Goal: Task Accomplishment & Management: Manage account settings

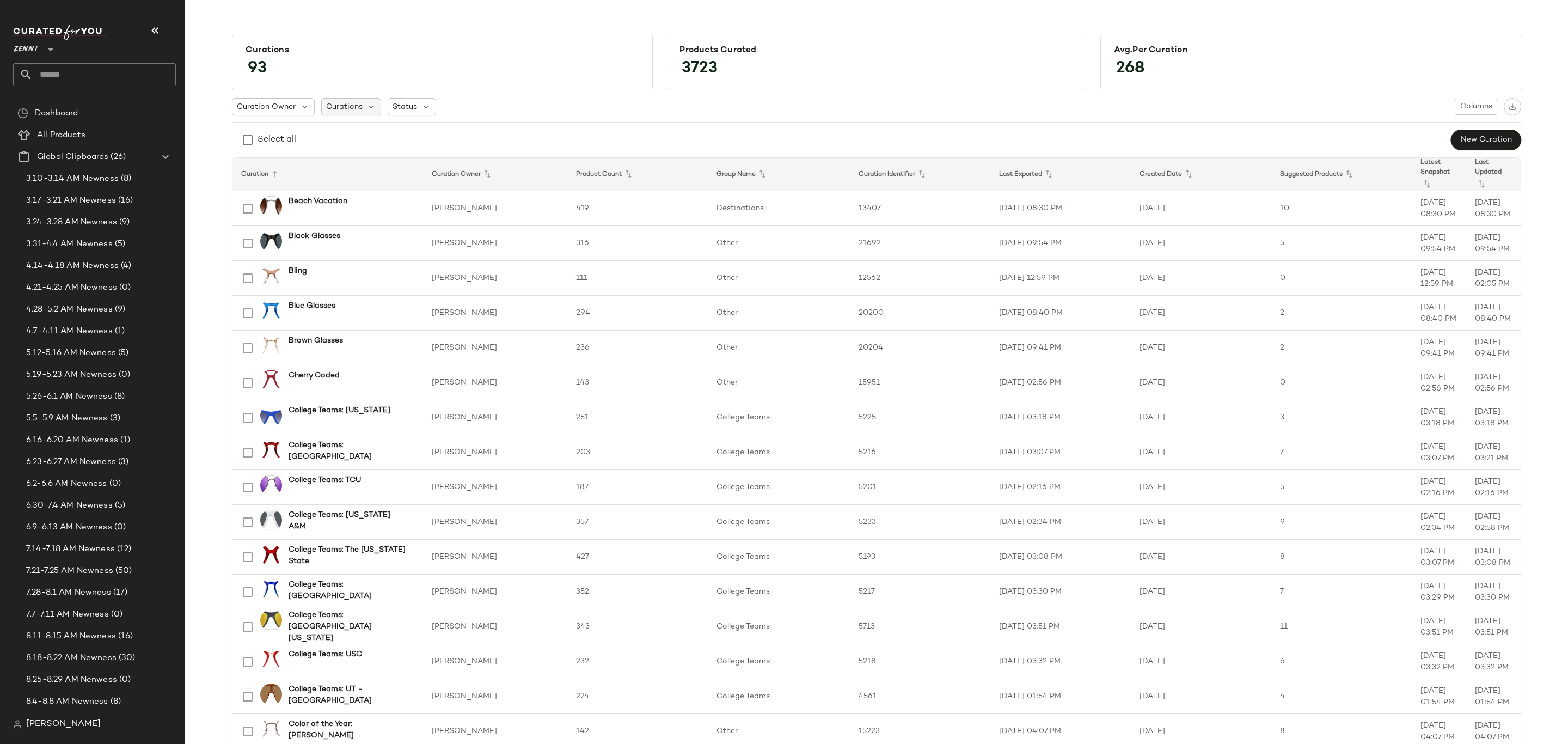
click at [358, 112] on span "Curations" at bounding box center [344, 107] width 36 height 12
click at [359, 137] on input "text" at bounding box center [394, 137] width 136 height 16
type input "*****"
click at [372, 176] on span "c LP" at bounding box center [375, 184] width 16 height 21
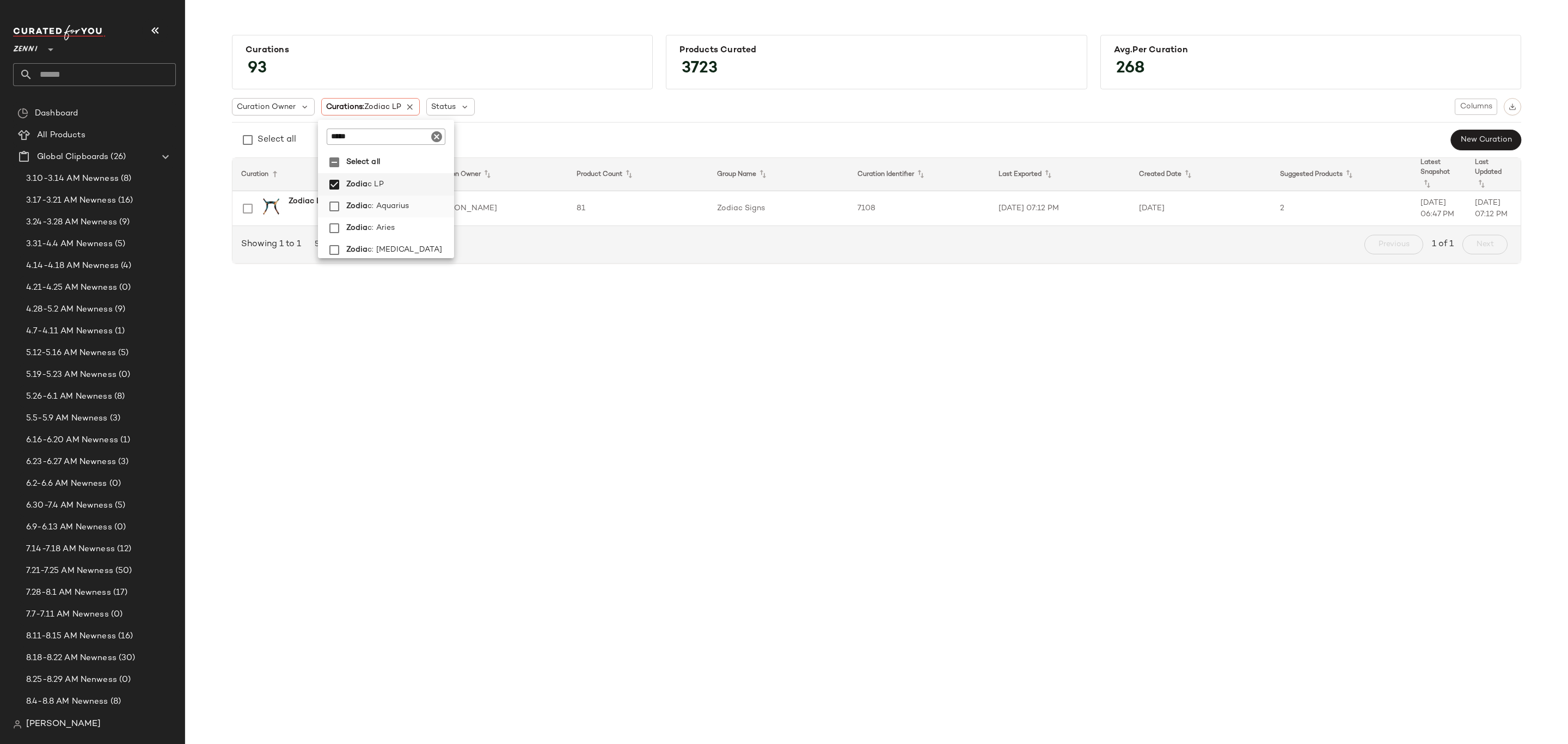
click at [407, 204] on span "c: Aquarius" at bounding box center [388, 206] width 42 height 21
click at [407, 231] on label "Zodia c: Aries" at bounding box center [401, 228] width 112 height 21
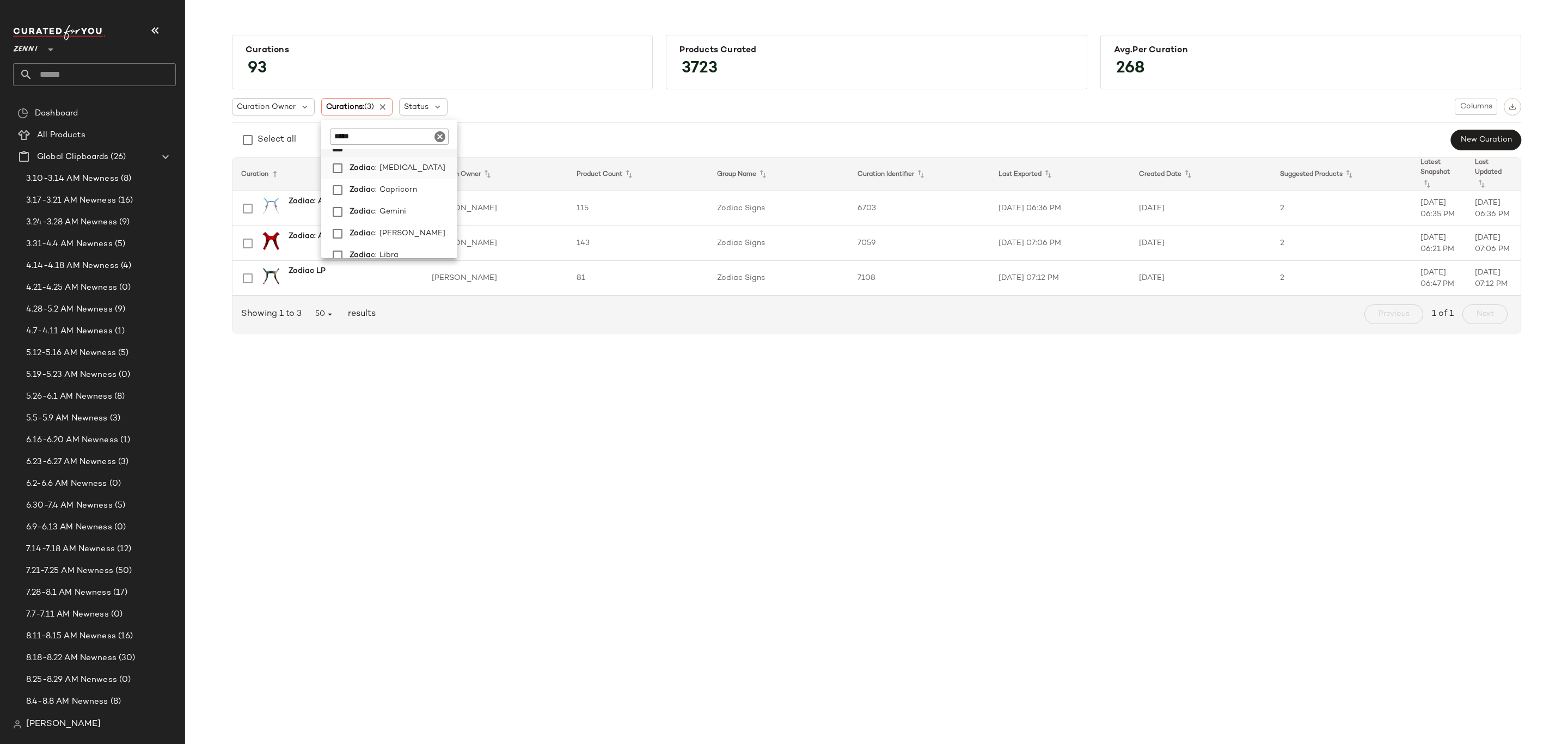
drag, startPoint x: 403, startPoint y: 167, endPoint x: 406, endPoint y: 176, distance: 9.5
click at [404, 169] on span "c: [MEDICAL_DATA]" at bounding box center [408, 168] width 75 height 21
click at [409, 186] on span "c: Capricorn" at bounding box center [394, 189] width 46 height 21
click at [411, 211] on label "Zodia c: Gemini" at bounding box center [401, 212] width 112 height 21
click at [405, 232] on label "Zodia c: [PERSON_NAME]" at bounding box center [401, 233] width 112 height 21
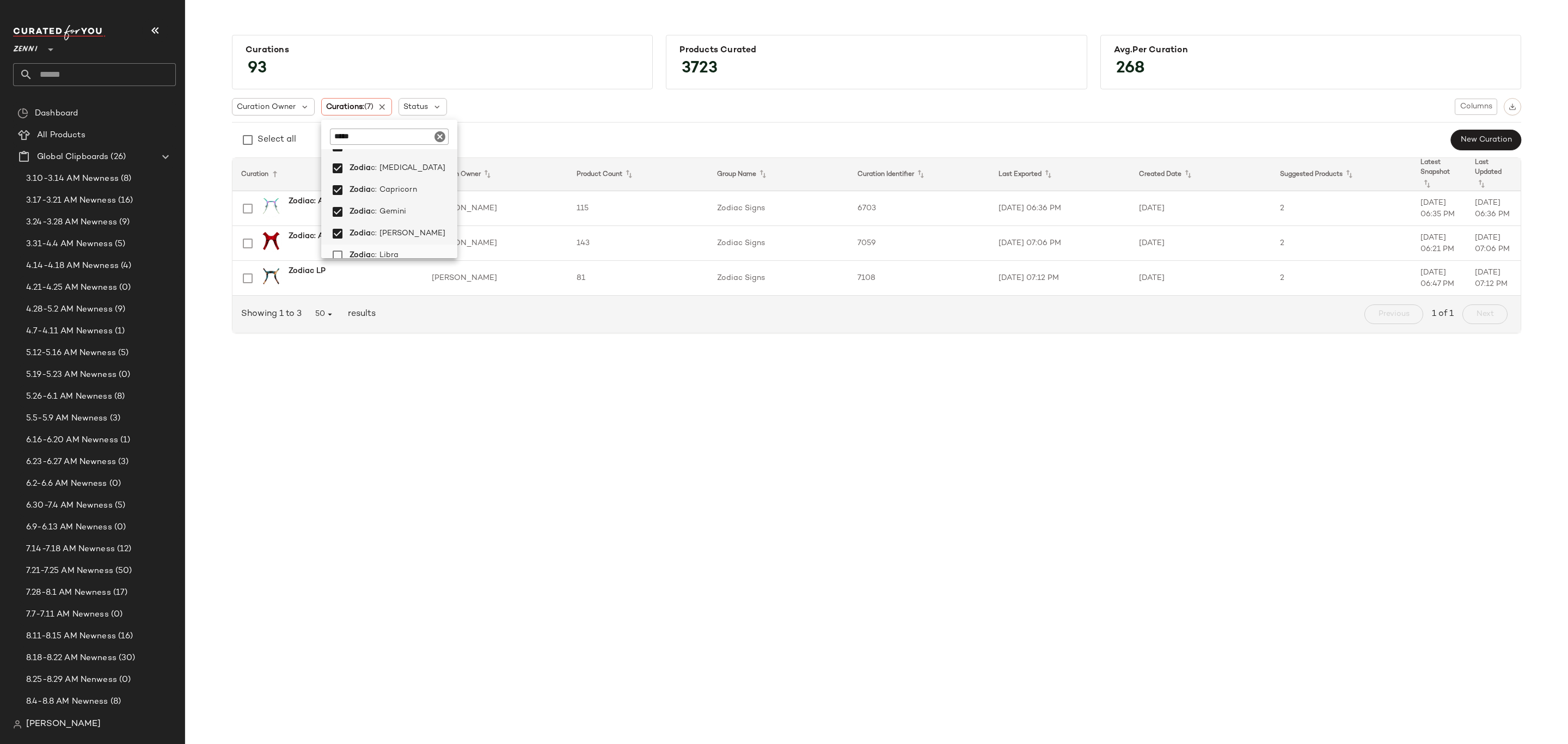
click at [403, 251] on label "Zodia c: Libra" at bounding box center [401, 255] width 112 height 21
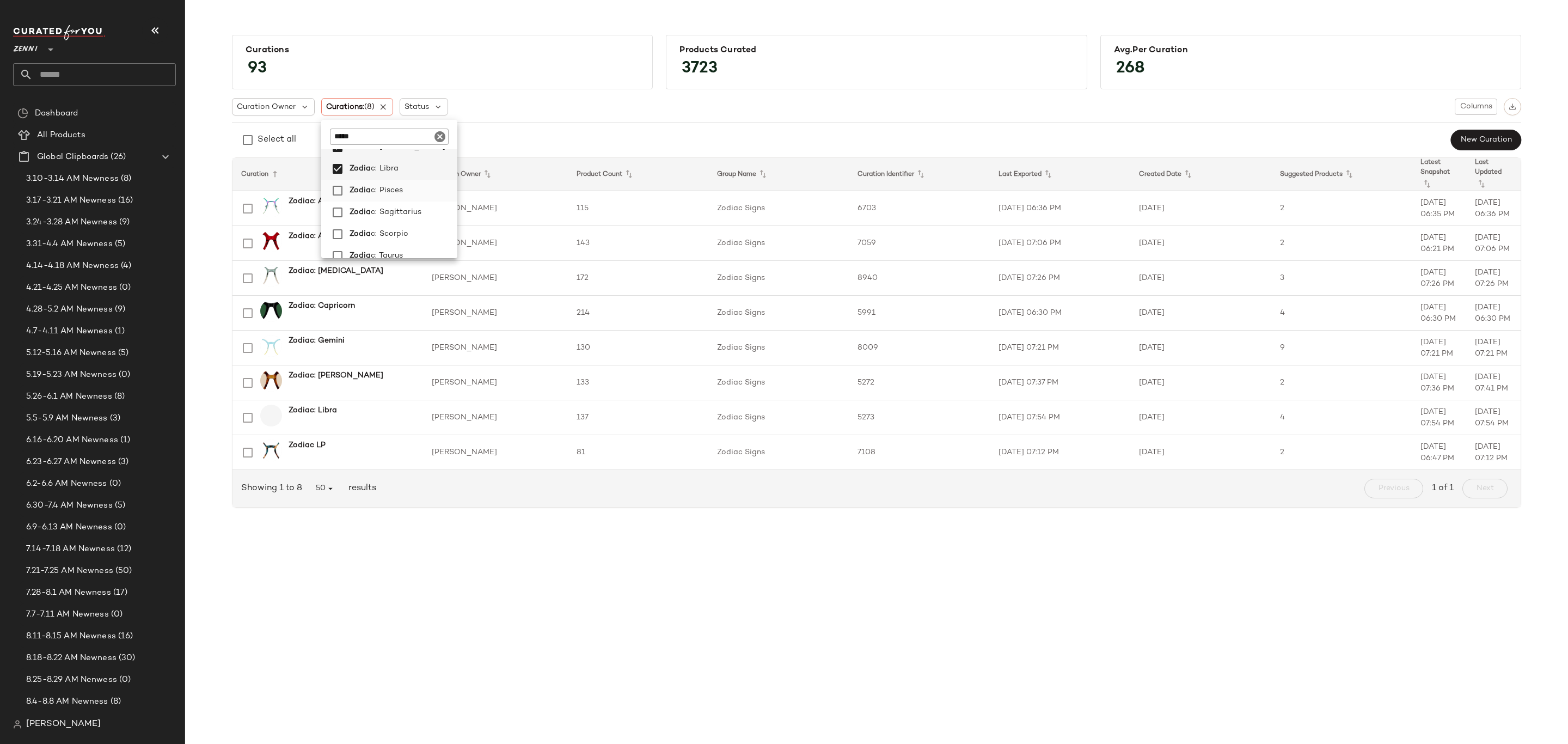
click at [388, 187] on span "c: Pisces" at bounding box center [386, 190] width 32 height 21
click at [394, 204] on span "c: Sagittarius" at bounding box center [396, 212] width 51 height 21
click at [400, 234] on span "c: Scorpio" at bounding box center [390, 234] width 38 height 21
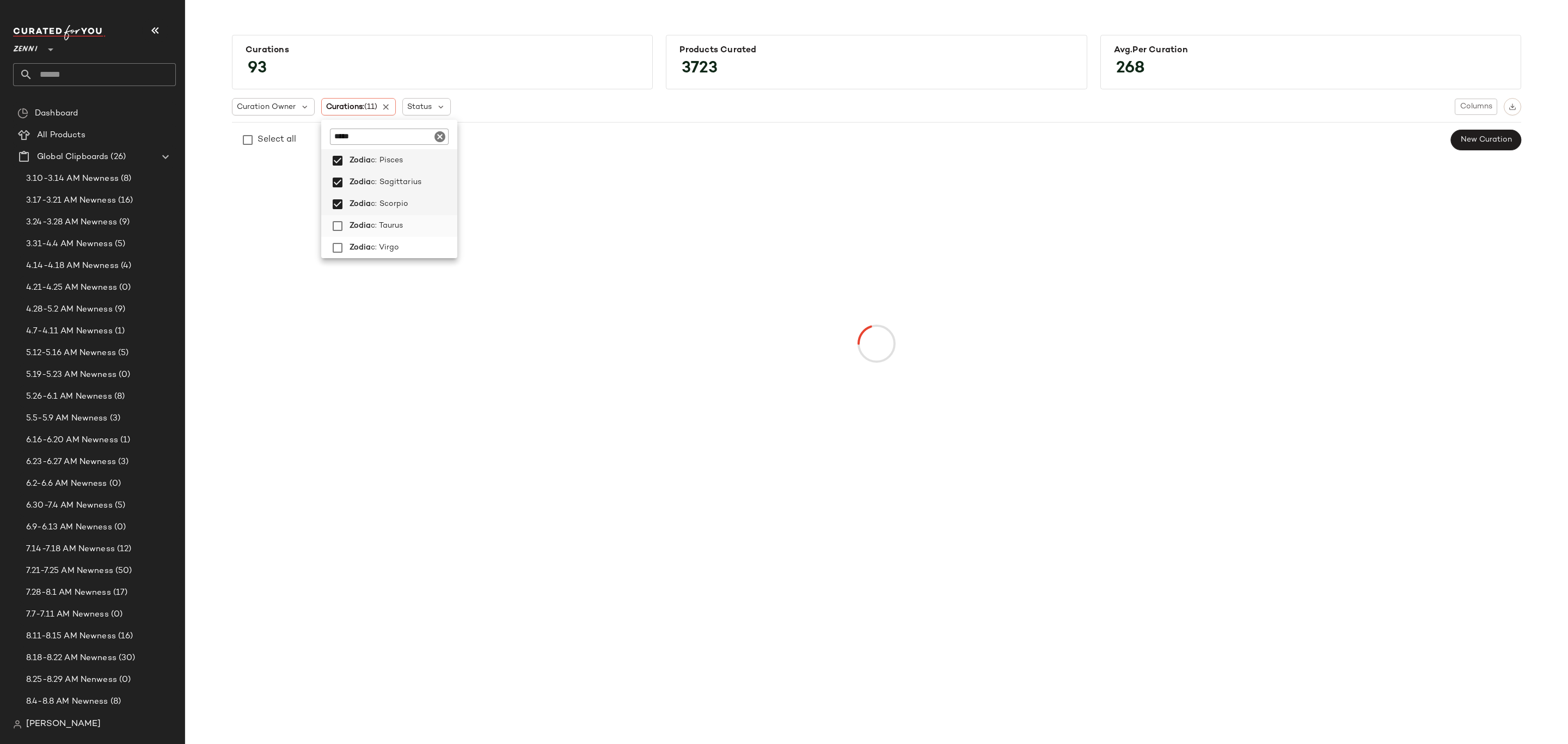
click at [403, 223] on label "Zodia c: Taurus" at bounding box center [401, 226] width 112 height 21
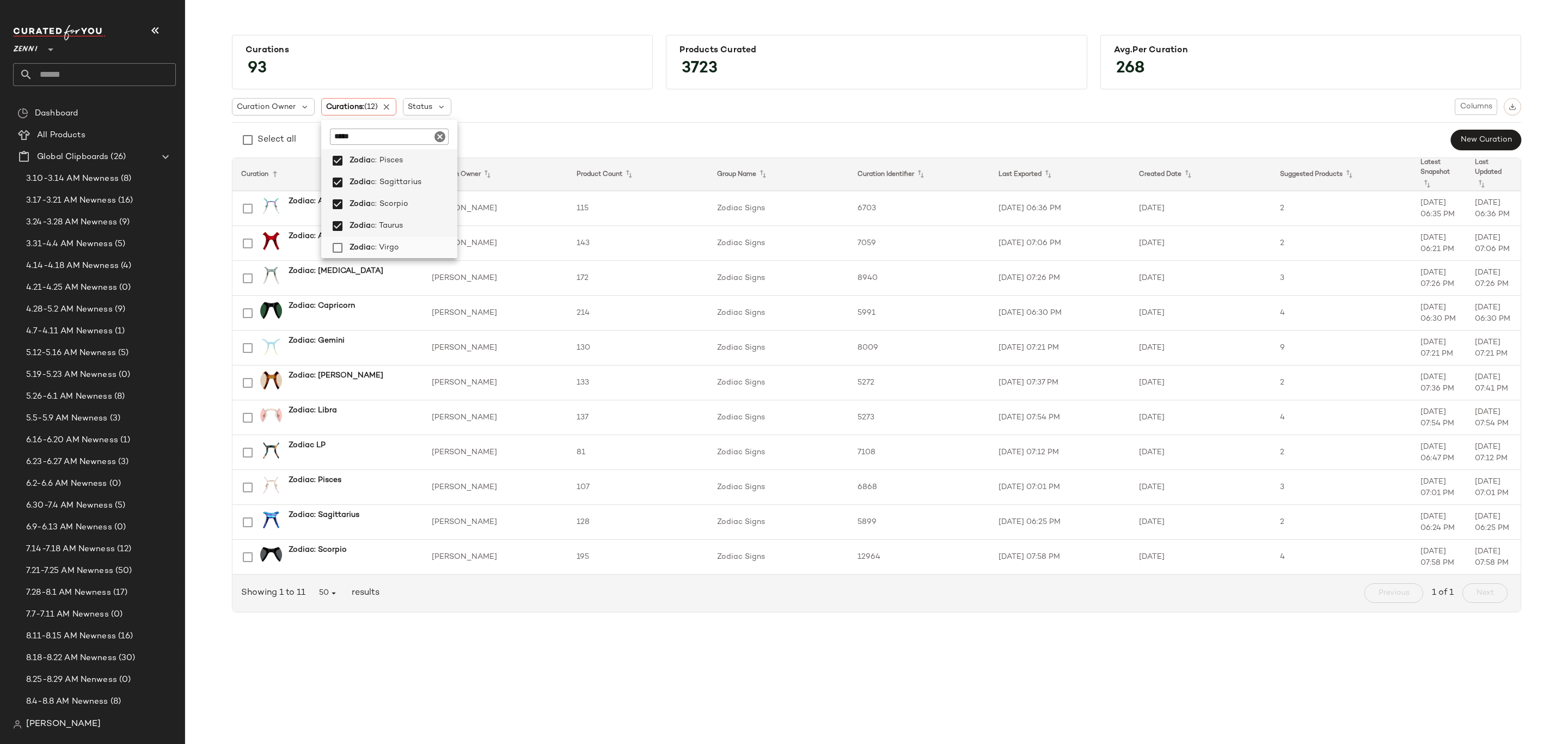
click at [399, 245] on label "Zodia c: Virgo" at bounding box center [401, 247] width 112 height 21
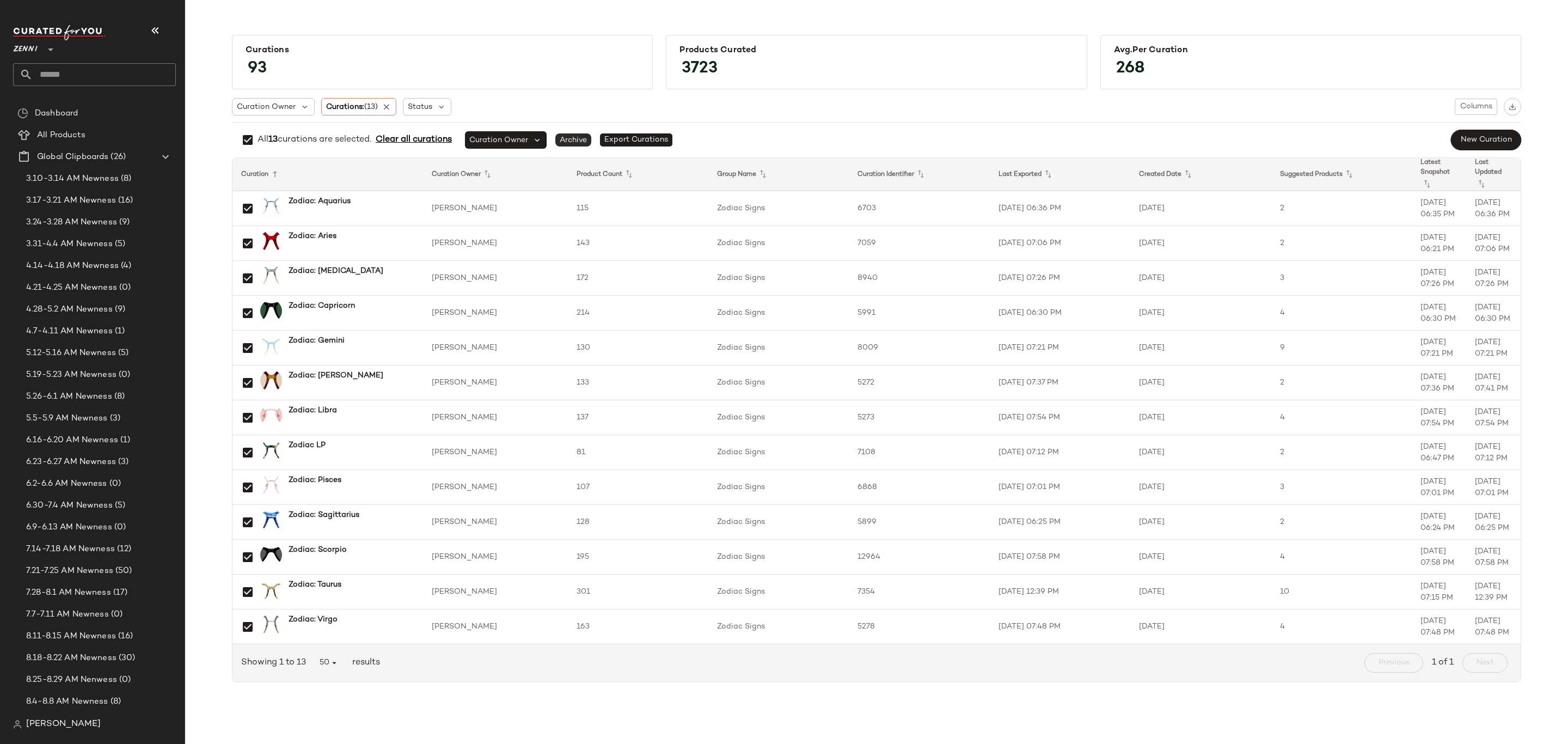
click at [580, 139] on span "Archive" at bounding box center [573, 140] width 36 height 13
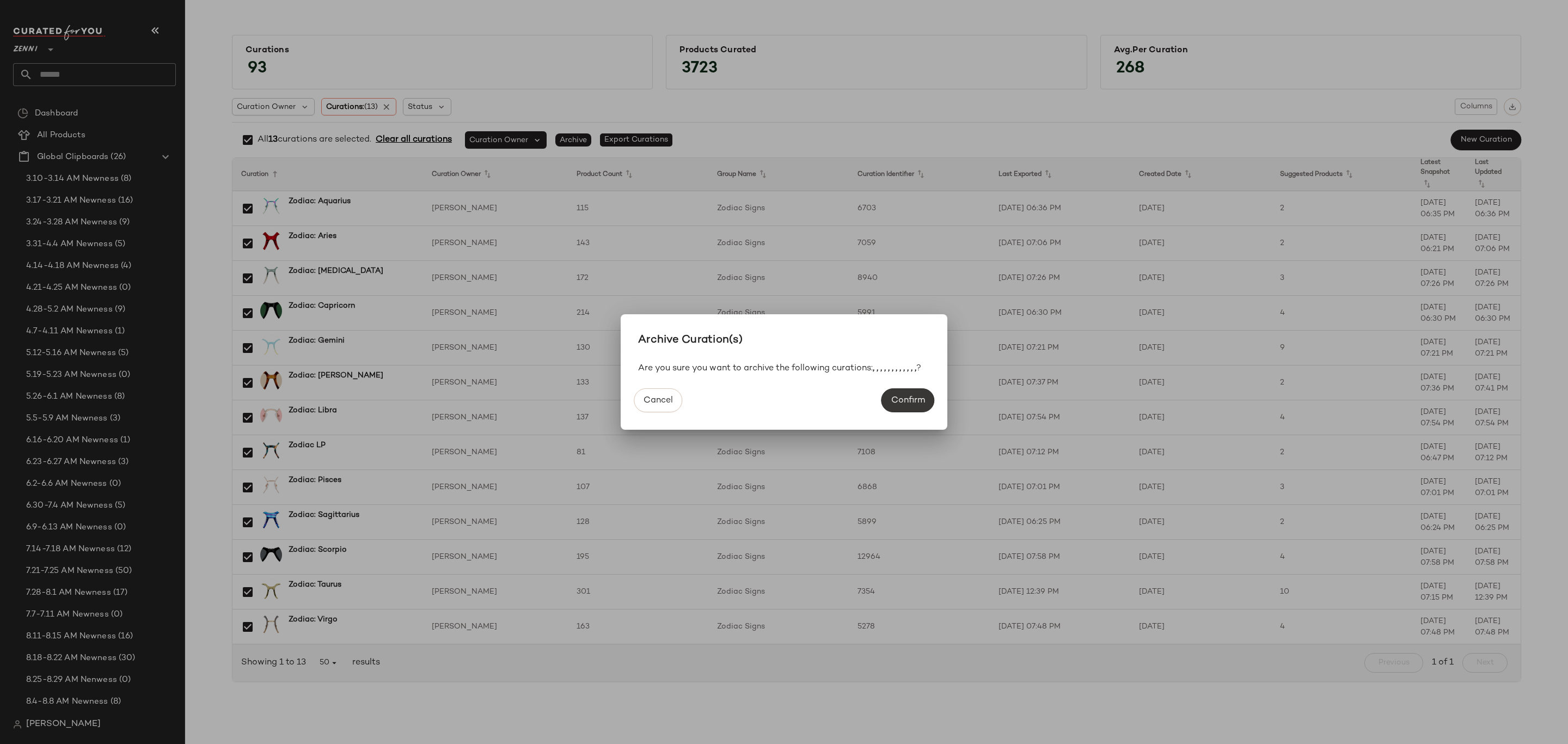
click at [920, 406] on span "Confirm" at bounding box center [908, 401] width 34 height 10
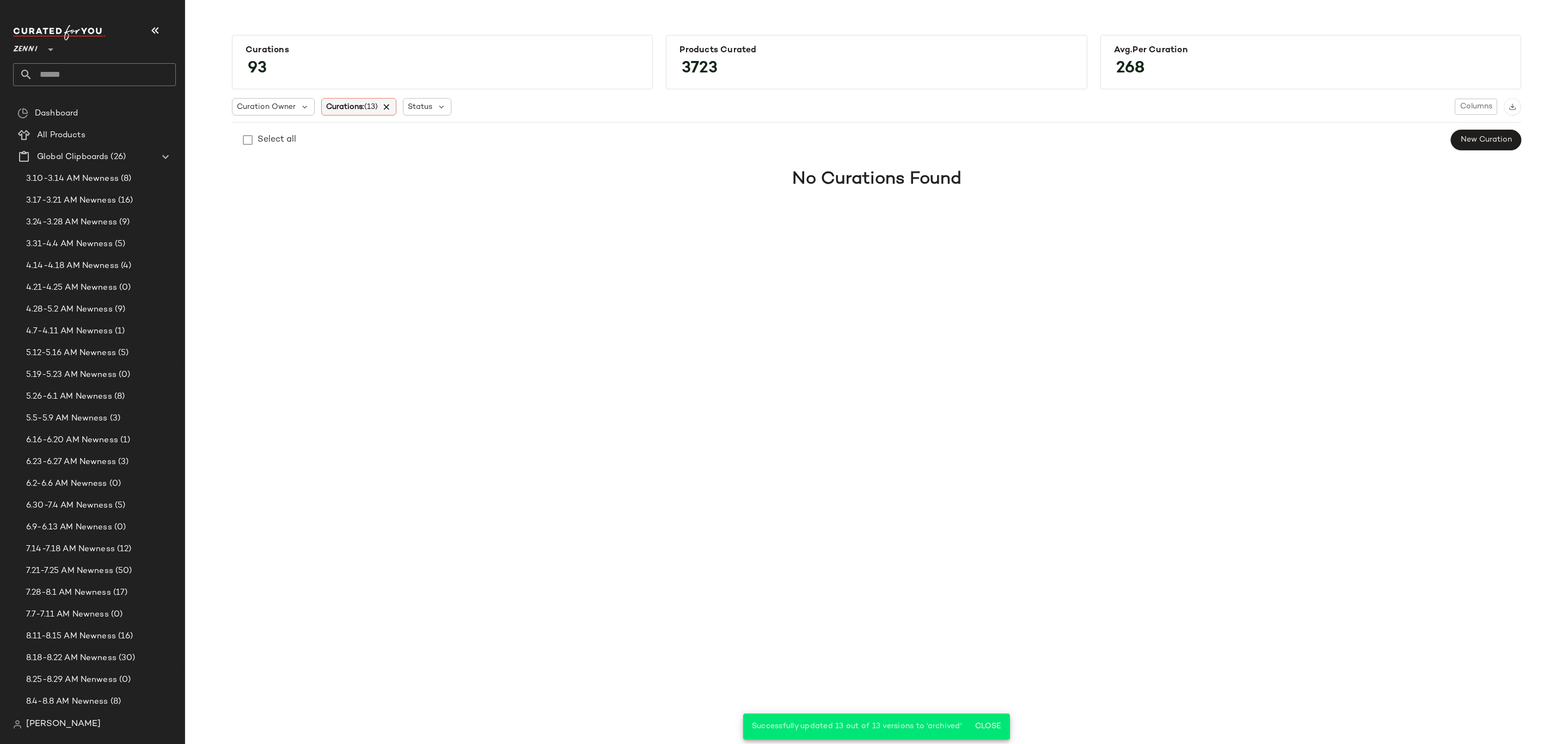
click at [390, 103] on icon at bounding box center [387, 107] width 10 height 10
